Goal: Find specific page/section: Find specific page/section

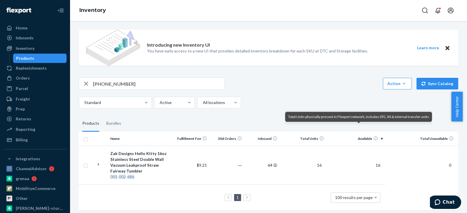
click at [355, 96] on div "[PHONE_NUMBER] Action Create product Create bundle Bulk create products Bulk up…" at bounding box center [269, 93] width 380 height 31
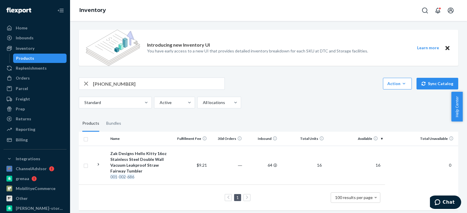
click at [318, 138] on th "Total Units" at bounding box center [303, 139] width 47 height 14
click at [87, 84] on icon "button" at bounding box center [86, 84] width 7 height 12
click at [24, 60] on div "Products" at bounding box center [25, 58] width 18 height 6
click at [13, 54] on link "Products" at bounding box center [40, 58] width 54 height 9
click at [23, 50] on div "Inventory" at bounding box center [25, 49] width 19 height 6
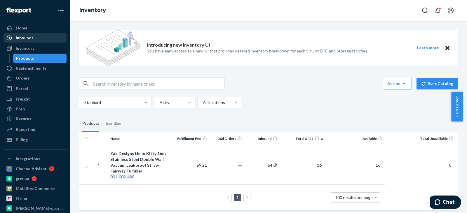
click at [22, 39] on div "Inbounds" at bounding box center [25, 38] width 18 height 6
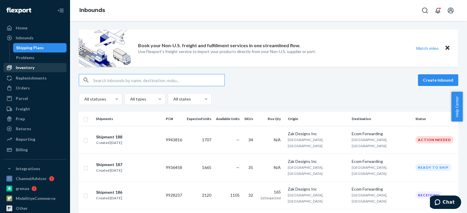
click at [29, 66] on div "Inventory" at bounding box center [25, 68] width 19 height 6
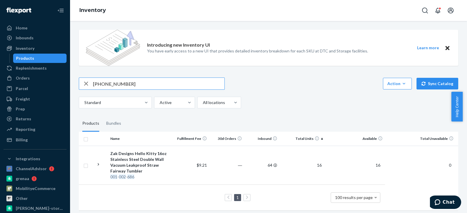
scroll to position [8, 0]
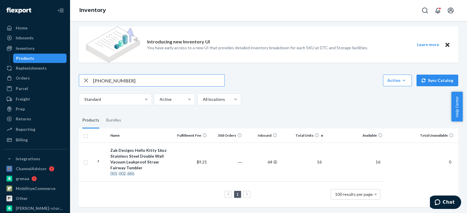
click at [88, 75] on icon "button" at bounding box center [86, 81] width 7 height 12
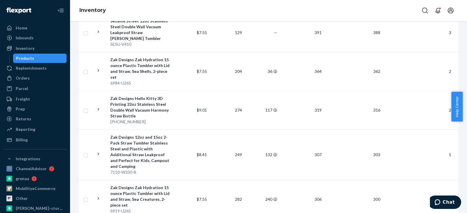
scroll to position [584, 0]
